Goal: Browse casually

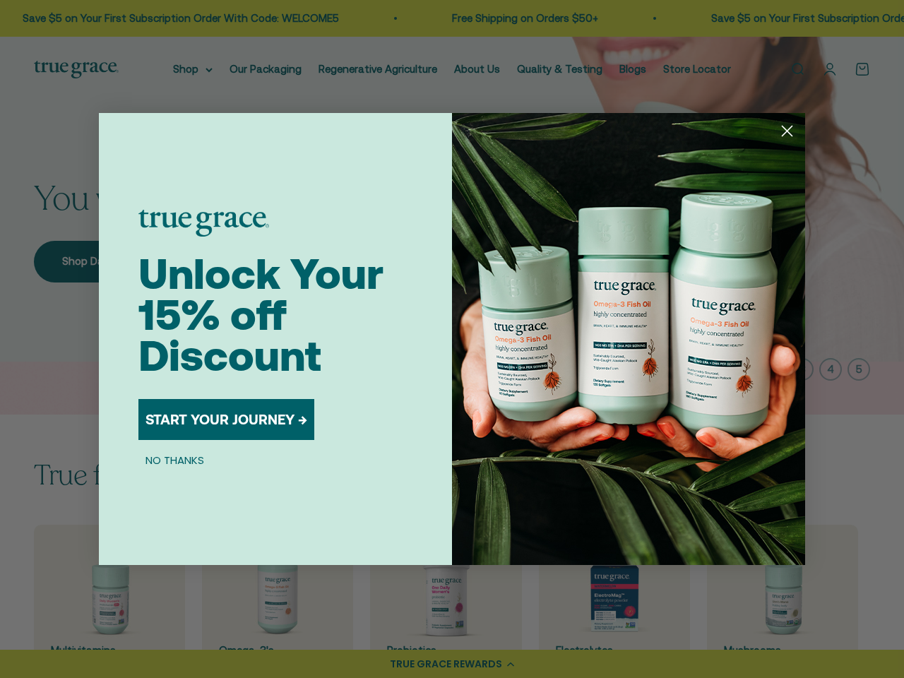
click at [452, 339] on img "POPUP Form" at bounding box center [628, 339] width 353 height 452
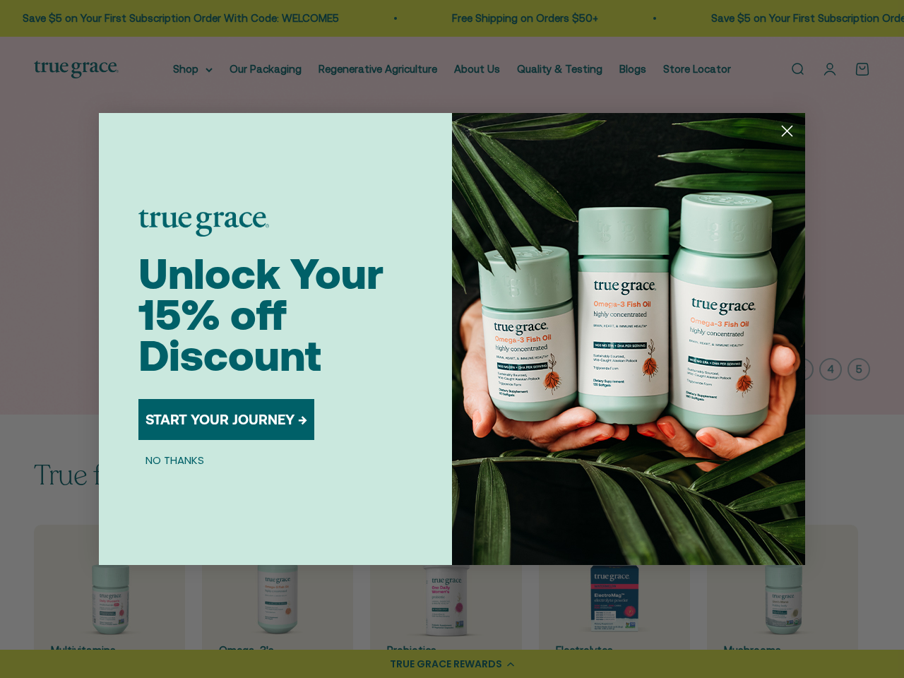
click at [452, 339] on img "POPUP Form" at bounding box center [628, 339] width 353 height 452
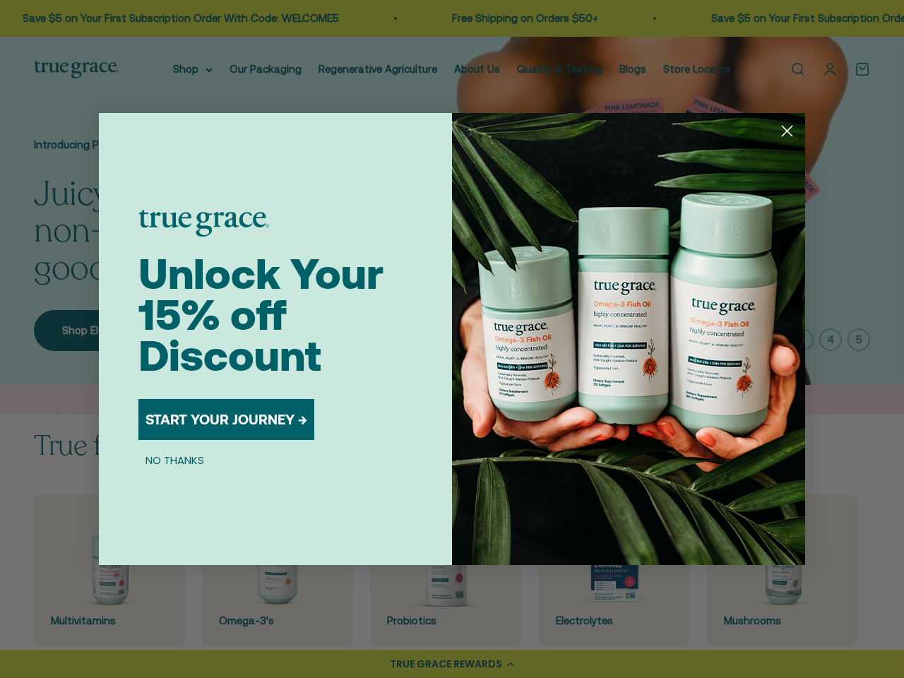
click at [787, 131] on icon "Close dialog" at bounding box center [788, 131] width 10 height 10
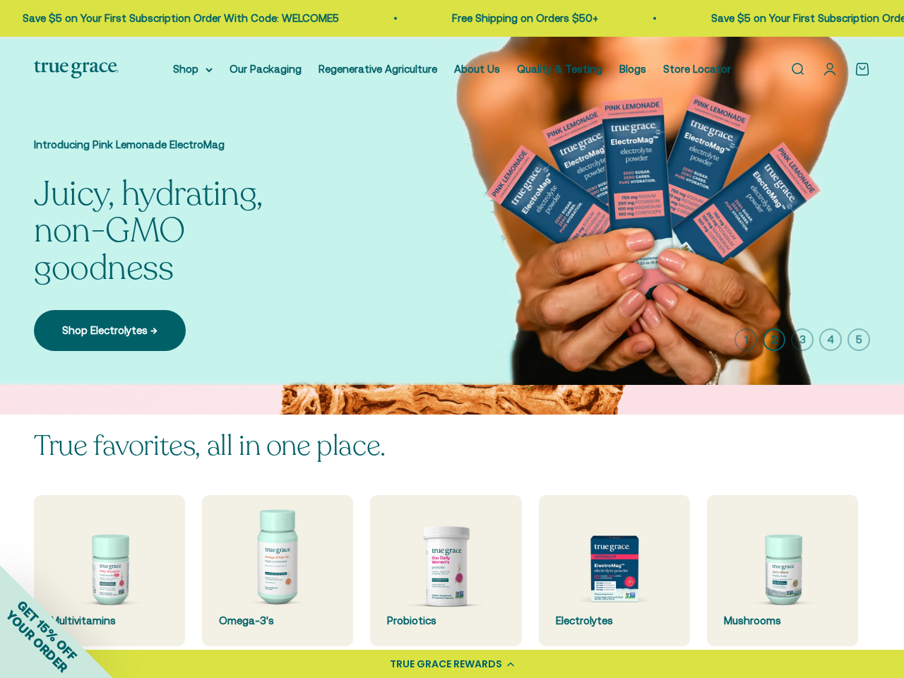
click at [227, 420] on div "Unlock Your 15% off Discount START YOUR JOURNEY → NO THANKS" at bounding box center [295, 384] width 314 height 452
